Goal: Contribute content

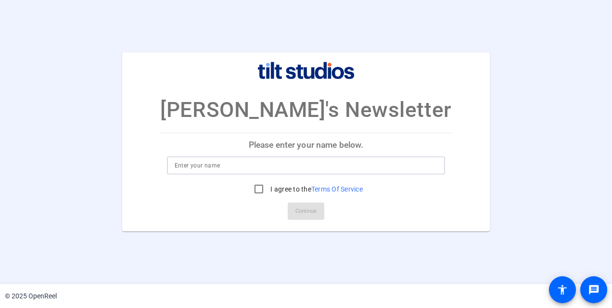
click at [224, 164] on input at bounding box center [306, 166] width 263 height 12
type input "[PERSON_NAME]"
click at [254, 189] on input "I agree to the Terms Of Service" at bounding box center [258, 189] width 19 height 19
checkbox input "true"
click at [312, 211] on span "Continue" at bounding box center [306, 211] width 21 height 14
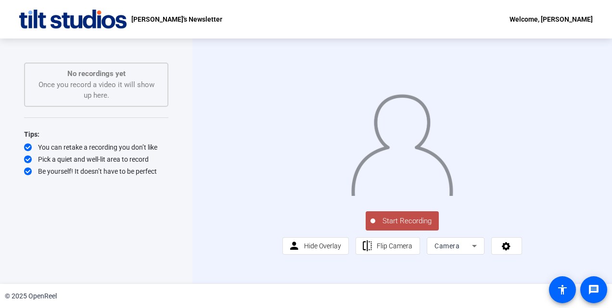
click at [395, 227] on span "Start Recording" at bounding box center [407, 221] width 64 height 11
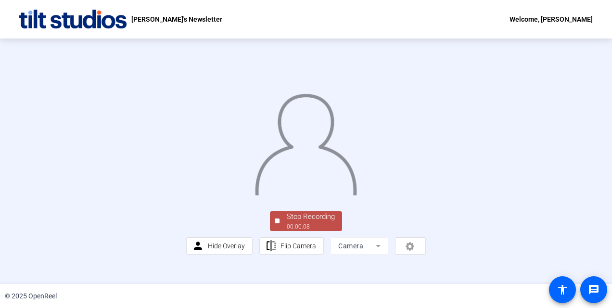
scroll to position [59, 0]
click at [290, 250] on div "Stop Recording 00:00:09 person Hide Overlay flip Flip Camera Camera" at bounding box center [306, 231] width 240 height 45
click at [287, 222] on div "Stop Recording" at bounding box center [311, 216] width 48 height 11
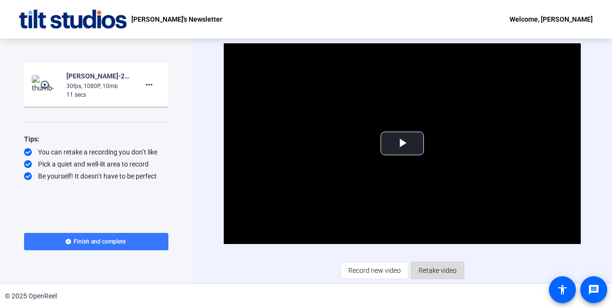
click at [452, 265] on span "Retake video" at bounding box center [438, 270] width 38 height 18
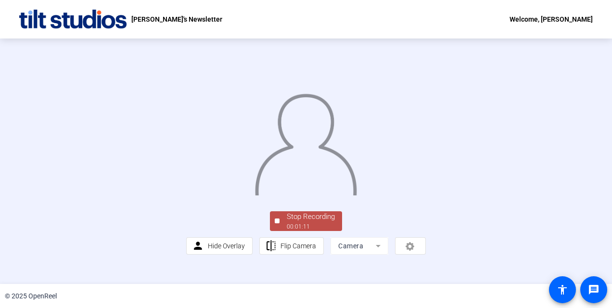
scroll to position [57, 0]
click at [293, 231] on div "00:01:12" at bounding box center [311, 226] width 48 height 9
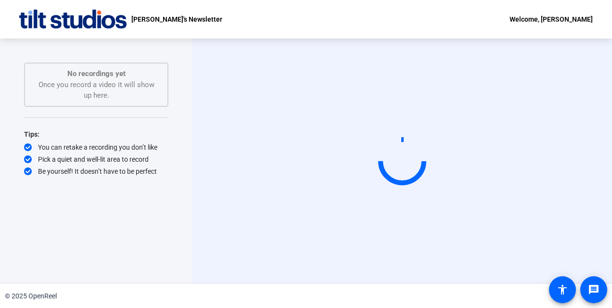
scroll to position [0, 0]
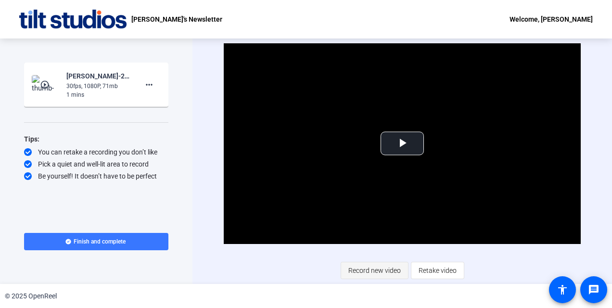
click at [387, 269] on span "Record new video" at bounding box center [374, 270] width 52 height 18
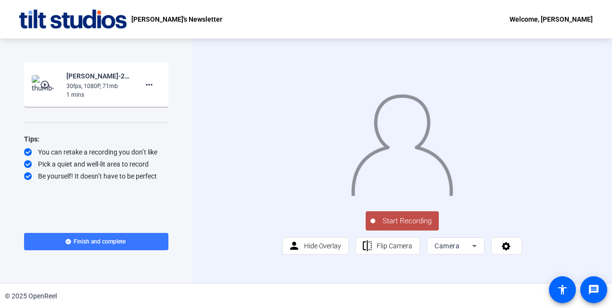
click at [394, 227] on span "Start Recording" at bounding box center [407, 221] width 64 height 11
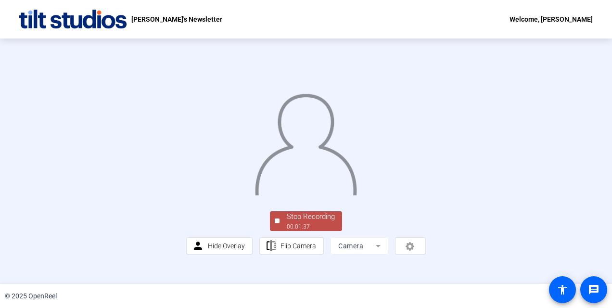
scroll to position [39, 0]
click at [308, 222] on div "Stop Recording" at bounding box center [311, 216] width 48 height 11
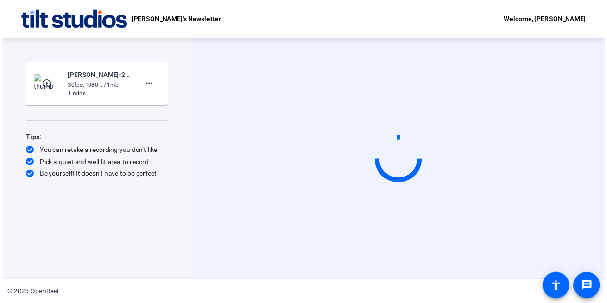
scroll to position [0, 0]
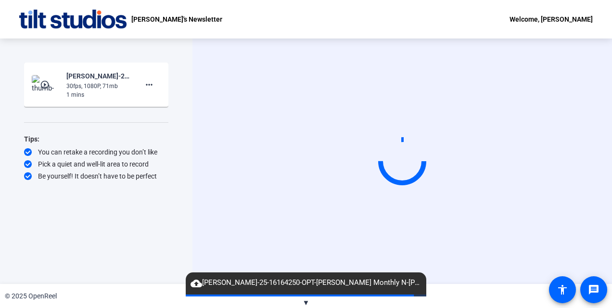
click at [130, 230] on div "Start Recording play_circle_outline [PERSON_NAME]-25-16164250-OPT-[PERSON_NAME]…" at bounding box center [96, 151] width 144 height 177
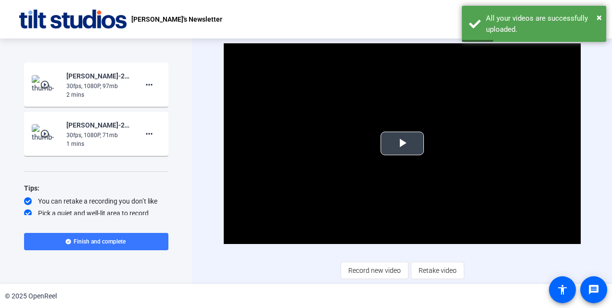
click at [402, 143] on span "Video Player" at bounding box center [402, 143] width 0 height 0
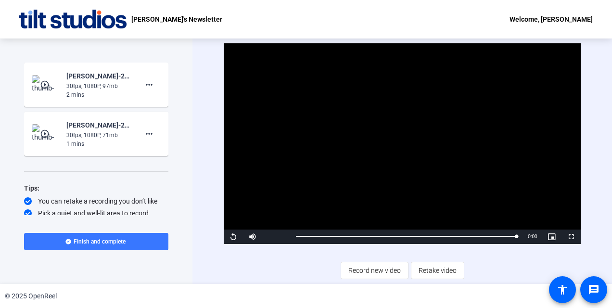
click at [108, 142] on div "1 mins" at bounding box center [98, 144] width 64 height 9
click at [118, 239] on span "Finish and complete" at bounding box center [100, 242] width 52 height 8
